Goal: Task Accomplishment & Management: Manage account settings

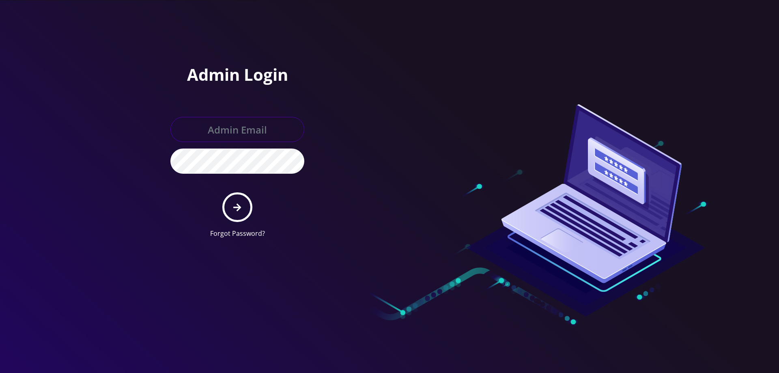
type input "[EMAIL_ADDRESS][DOMAIN_NAME]"
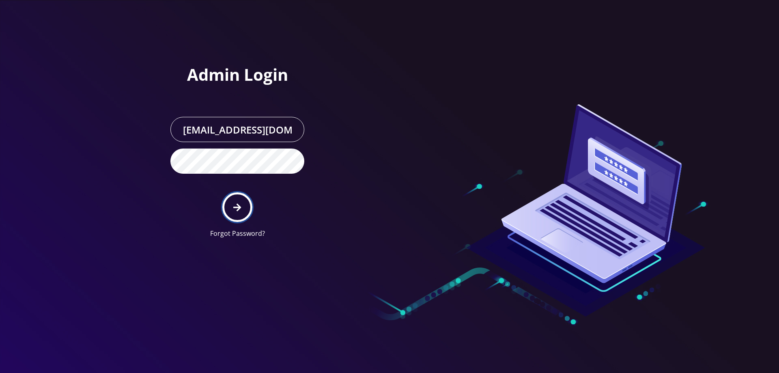
click at [246, 206] on button "submit" at bounding box center [237, 207] width 30 height 30
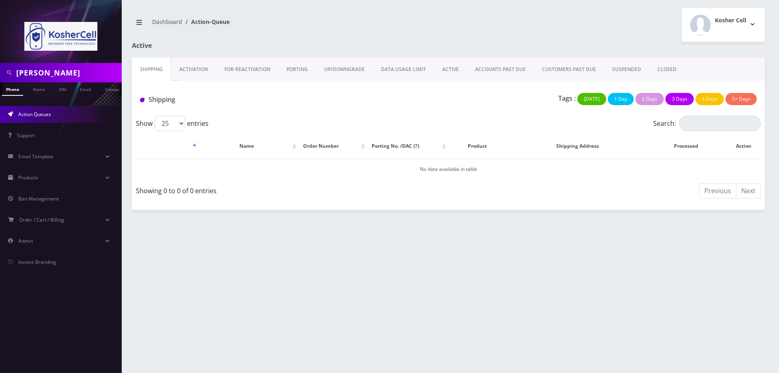
scroll to position [0, 4]
drag, startPoint x: 62, startPoint y: 74, endPoint x: 0, endPoint y: 73, distance: 62.1
click at [0, 73] on div "[PERSON_NAME]" at bounding box center [61, 72] width 122 height 19
paste input "[PHONE_NUMBER]"
type input "[PHONE_NUMBER]"
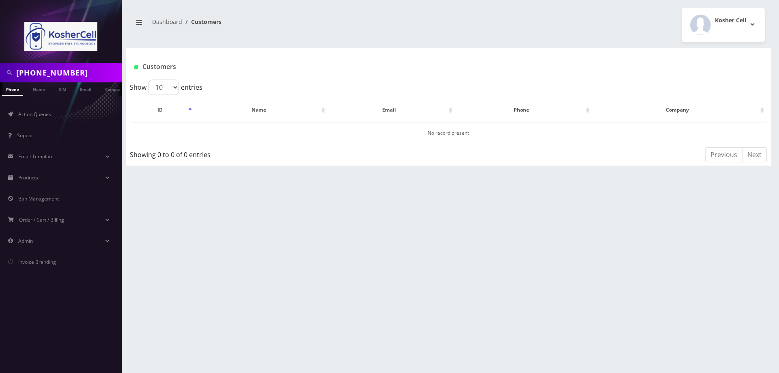
click at [51, 74] on input "[PHONE_NUMBER]" at bounding box center [67, 72] width 103 height 15
type input "5742521380"
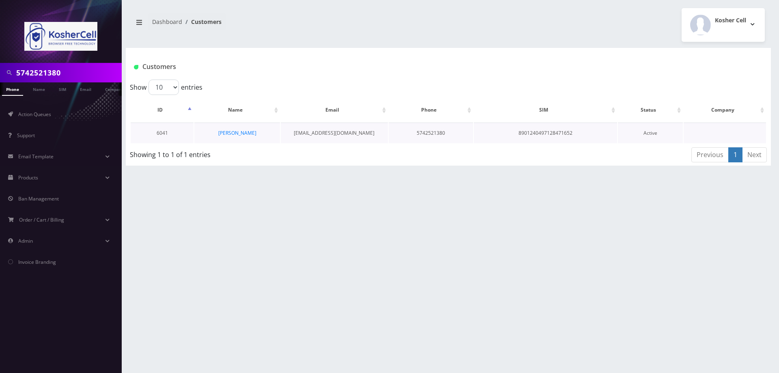
click at [652, 135] on td "Active" at bounding box center [650, 133] width 65 height 21
click at [240, 133] on link "[PERSON_NAME]" at bounding box center [237, 132] width 38 height 7
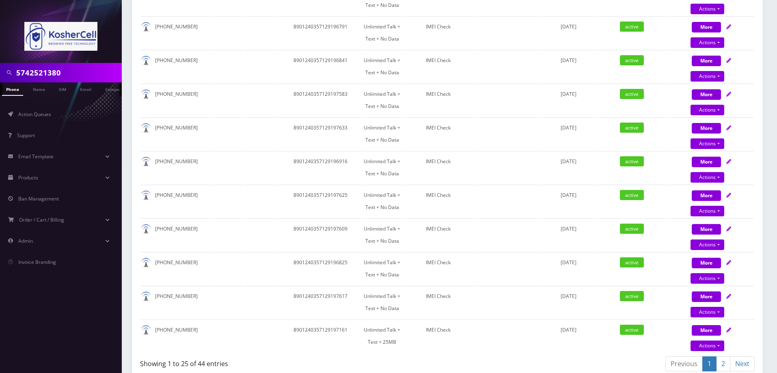
scroll to position [826, 0]
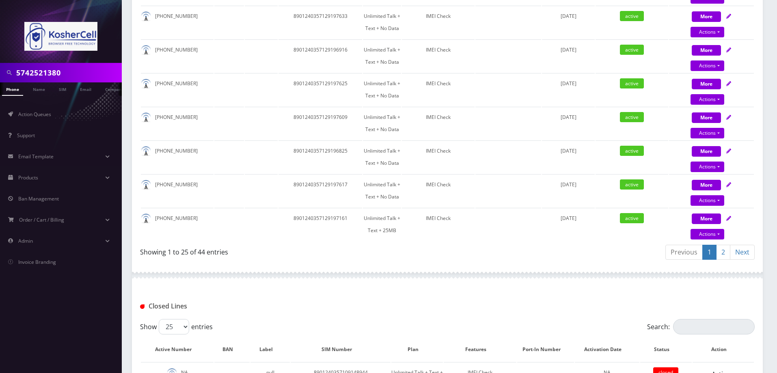
click at [724, 252] on link "2" at bounding box center [723, 252] width 14 height 15
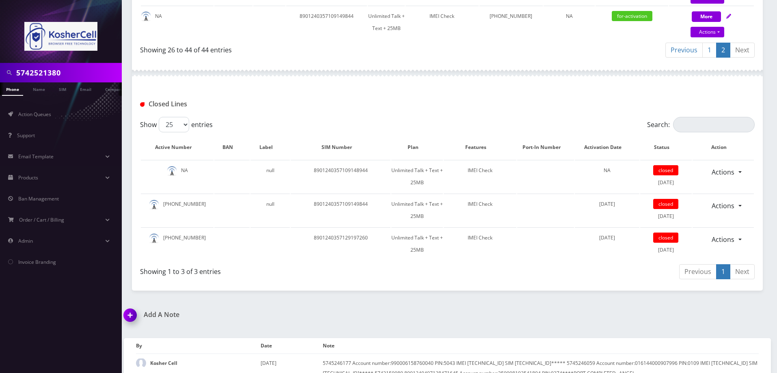
click at [701, 272] on link "Previous" at bounding box center [697, 271] width 37 height 15
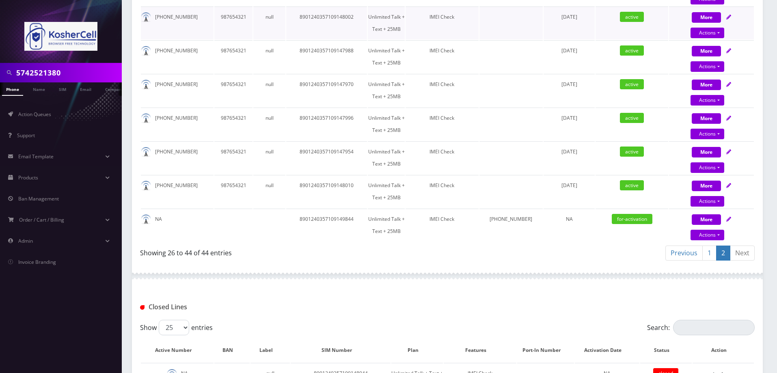
scroll to position [387, 0]
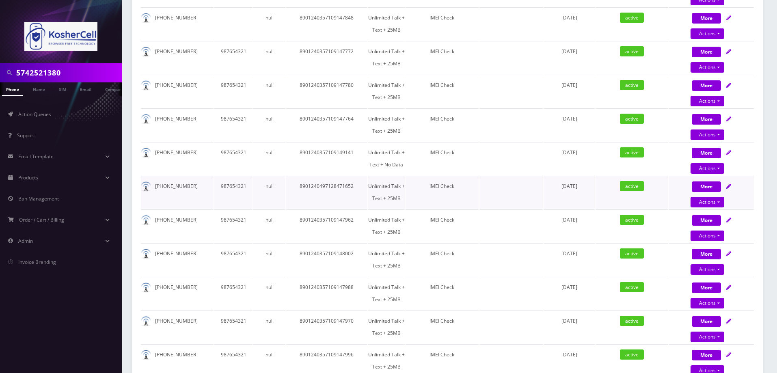
click at [478, 198] on td "IMEI Check" at bounding box center [441, 192] width 73 height 33
click at [714, 187] on button "More" at bounding box center [705, 186] width 29 height 11
select select "244"
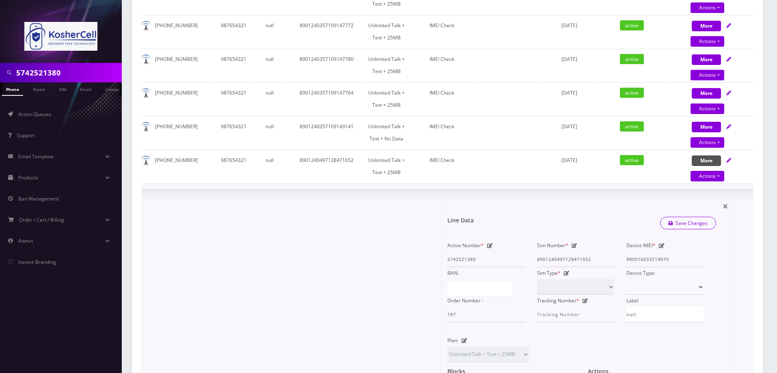
scroll to position [427, 0]
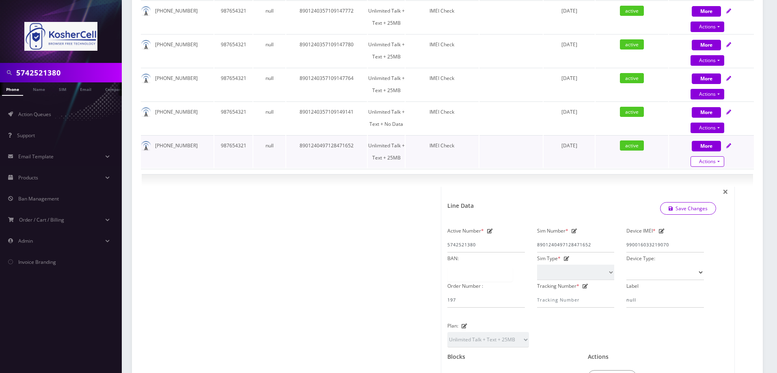
click at [716, 162] on link "Actions" at bounding box center [707, 161] width 34 height 11
select select "244"
click at [702, 188] on link "Unpause" at bounding box center [718, 189] width 85 height 12
select select "244"
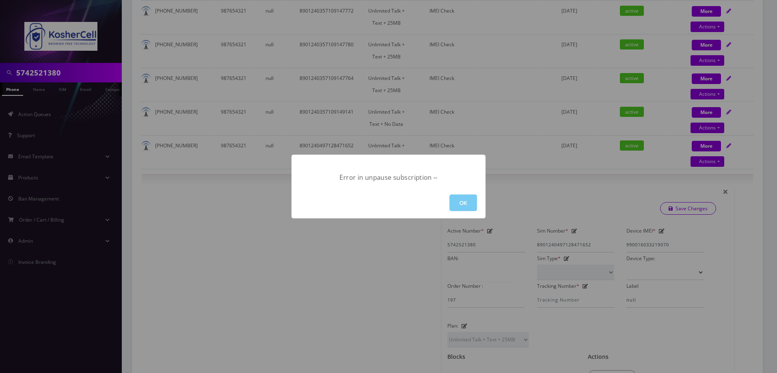
click at [460, 208] on button "OK" at bounding box center [463, 202] width 28 height 17
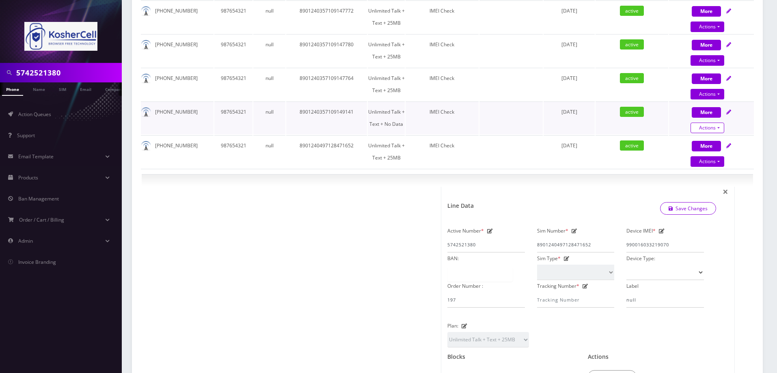
click at [719, 129] on link "Actions" at bounding box center [707, 128] width 34 height 11
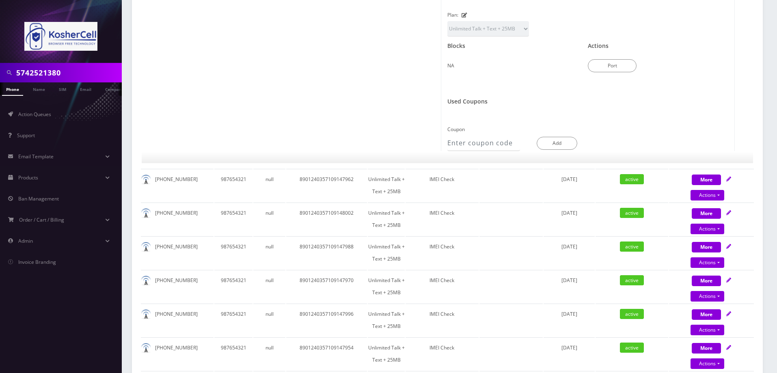
select select "243"
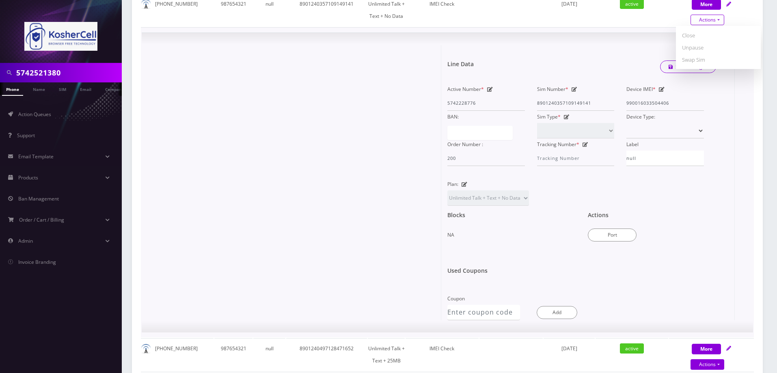
scroll to position [495, 0]
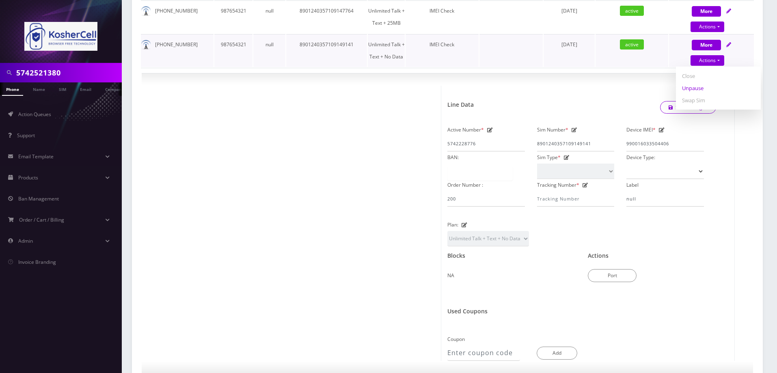
click at [705, 89] on link "Unpause" at bounding box center [718, 88] width 85 height 12
select select "243"
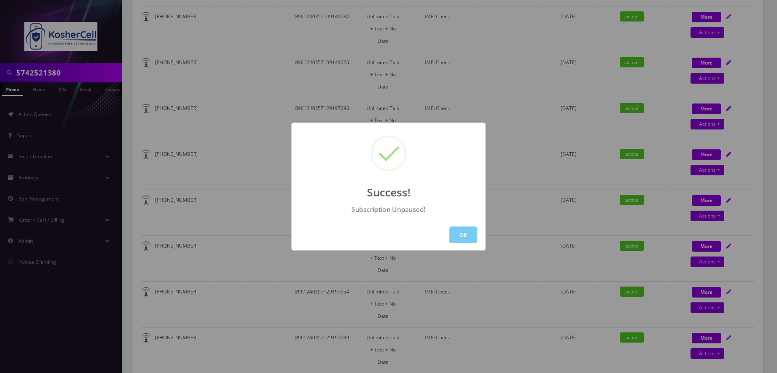
click at [462, 235] on button "OK" at bounding box center [463, 234] width 28 height 17
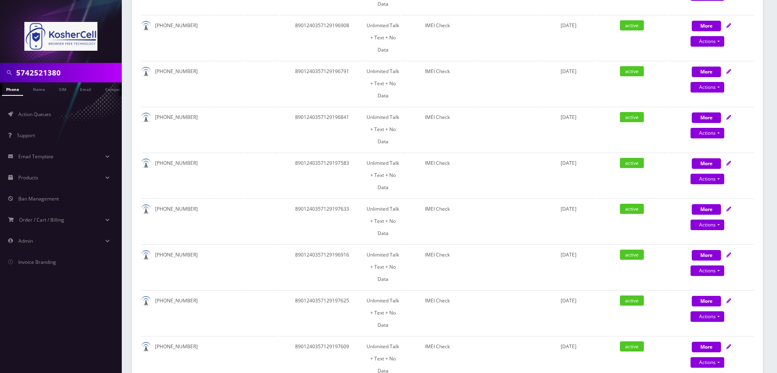
scroll to position [867, 0]
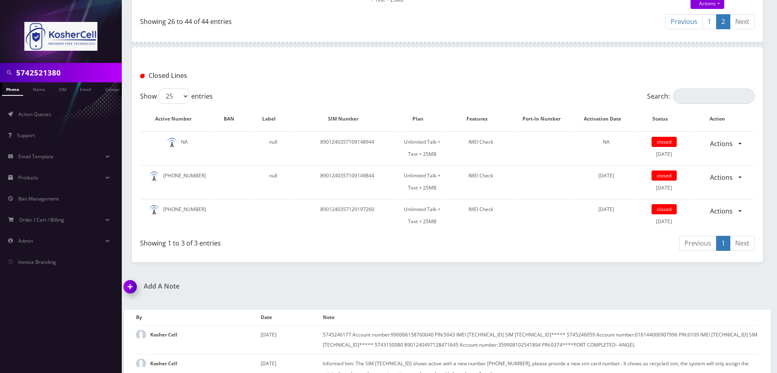
scroll to position [387, 0]
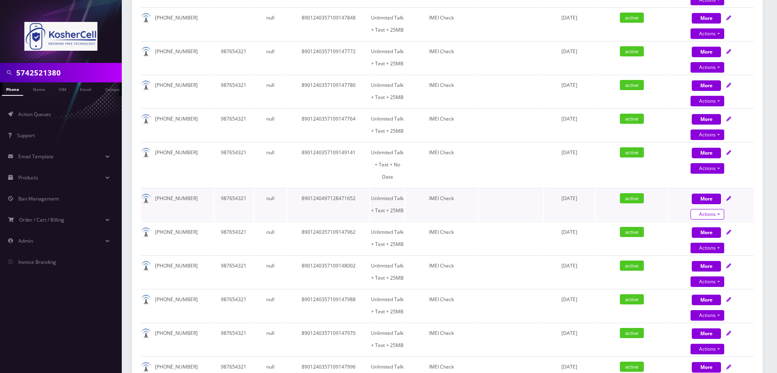
click at [708, 209] on link "Actions" at bounding box center [707, 214] width 34 height 11
select select "244"
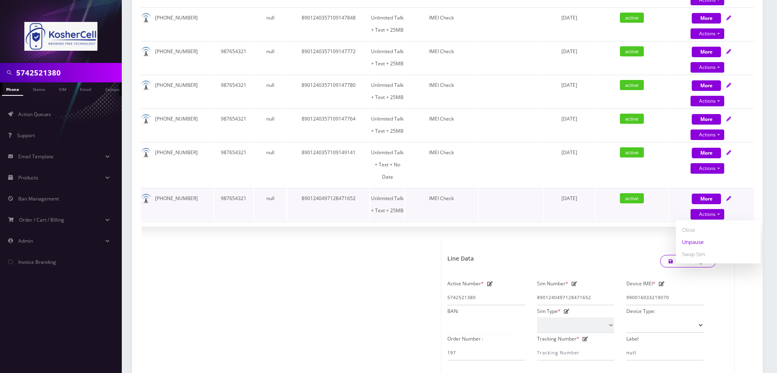
click at [697, 236] on link "Unpause" at bounding box center [718, 242] width 85 height 12
select select "244"
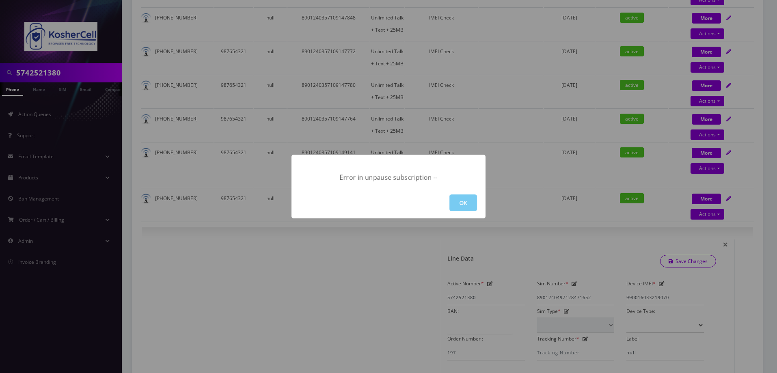
click at [463, 202] on button "OK" at bounding box center [463, 202] width 28 height 17
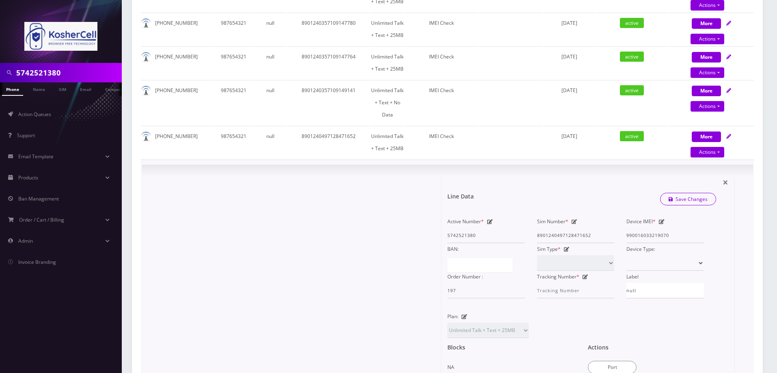
scroll to position [427, 0]
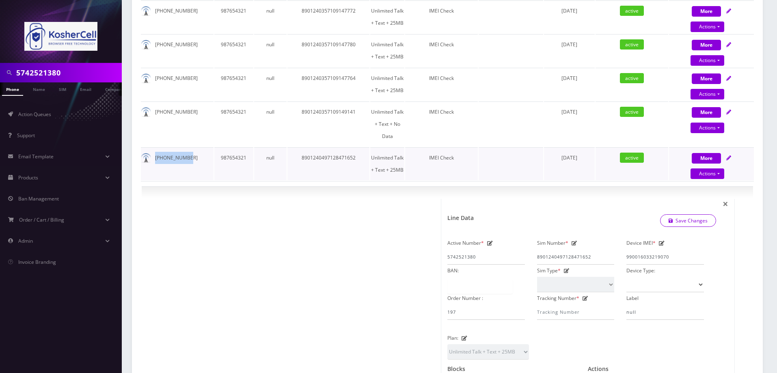
drag, startPoint x: 155, startPoint y: 144, endPoint x: 194, endPoint y: 143, distance: 38.1
click at [194, 147] on td "[PHONE_NUMBER]" at bounding box center [177, 163] width 73 height 33
click at [36, 71] on input "5742521380" at bounding box center [67, 72] width 103 height 15
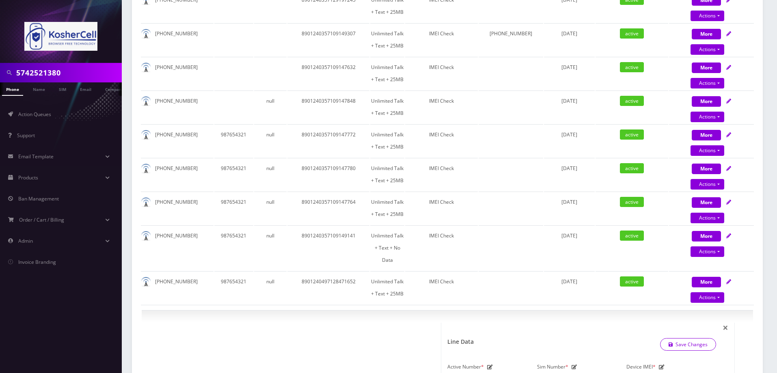
scroll to position [184, 0]
